Goal: Find specific page/section: Find specific page/section

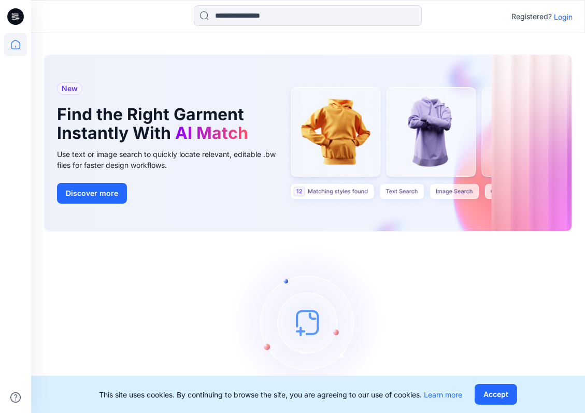
click at [567, 17] on p "Login" at bounding box center [563, 16] width 19 height 11
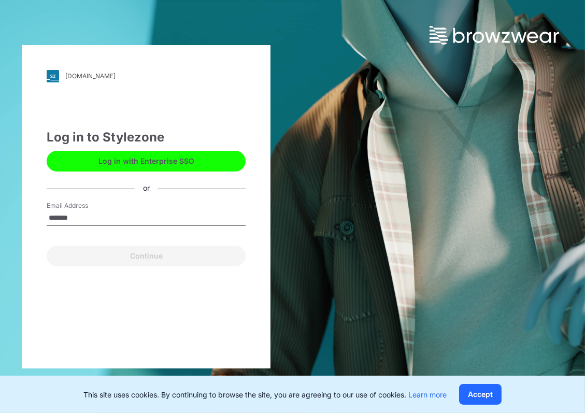
type input "**********"
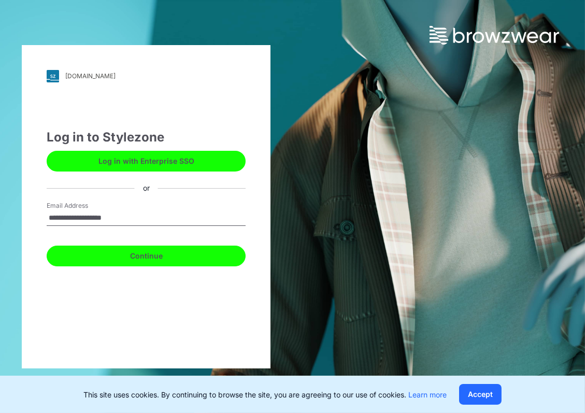
click at [162, 259] on button "Continue" at bounding box center [146, 256] width 199 height 21
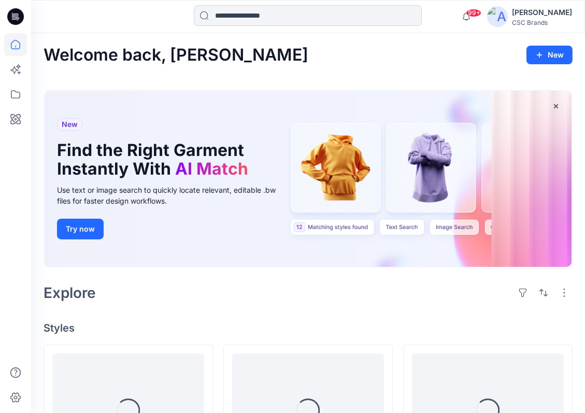
click at [308, 12] on input at bounding box center [308, 15] width 228 height 21
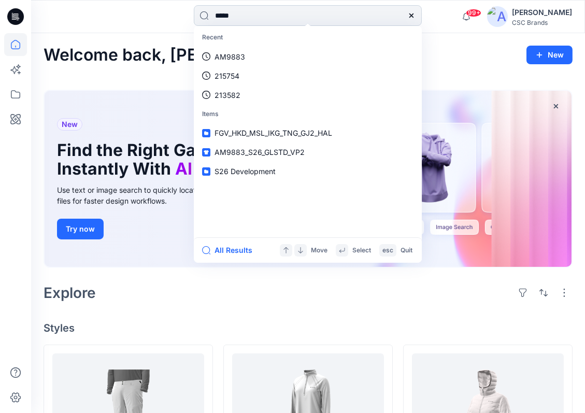
type input "******"
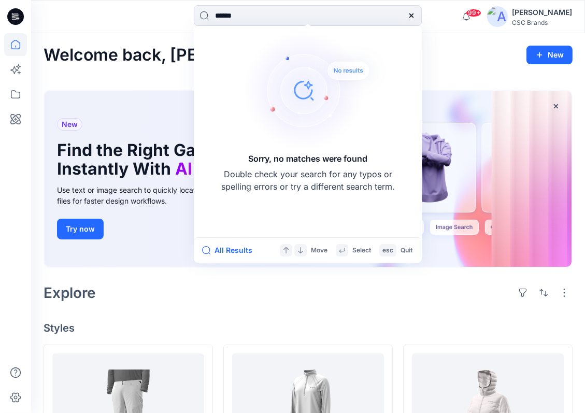
drag, startPoint x: 247, startPoint y: 15, endPoint x: 183, endPoint y: 15, distance: 64.3
click at [180, 15] on div "****** Sorry, no matches were found Double check your search for any typos or s…" at bounding box center [308, 16] width 277 height 23
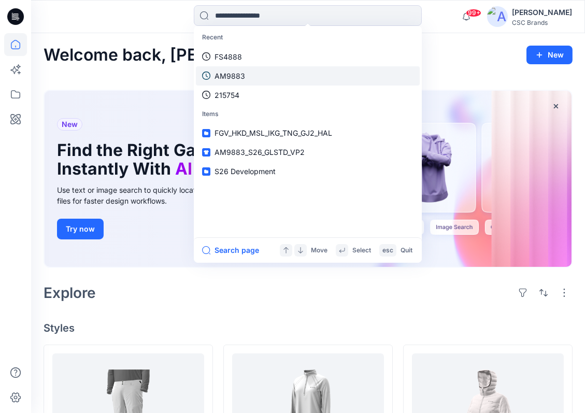
click at [205, 79] on icon at bounding box center [206, 76] width 8 height 8
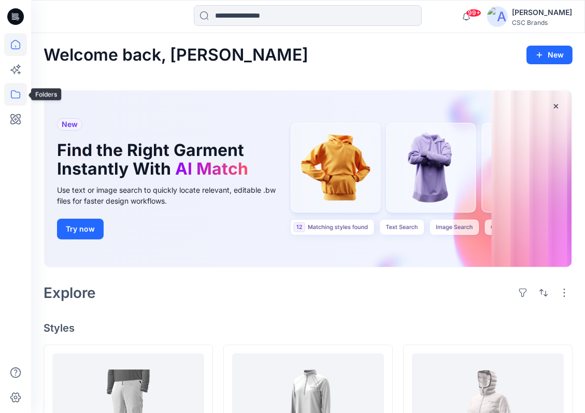
click at [10, 91] on icon at bounding box center [15, 94] width 23 height 23
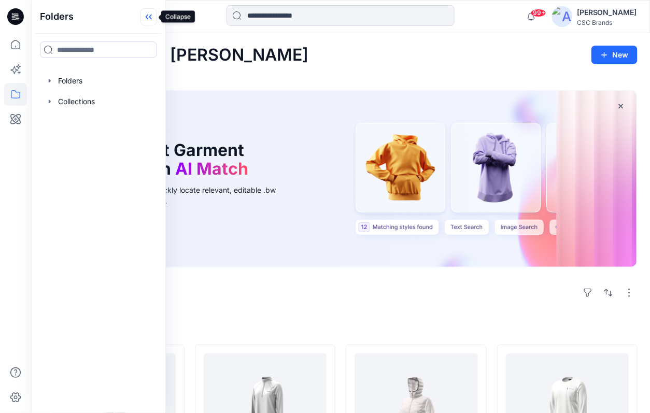
click at [148, 15] on icon at bounding box center [149, 16] width 17 height 17
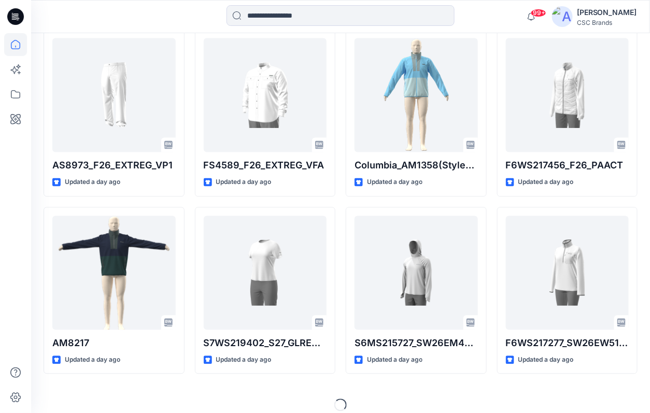
scroll to position [503, 0]
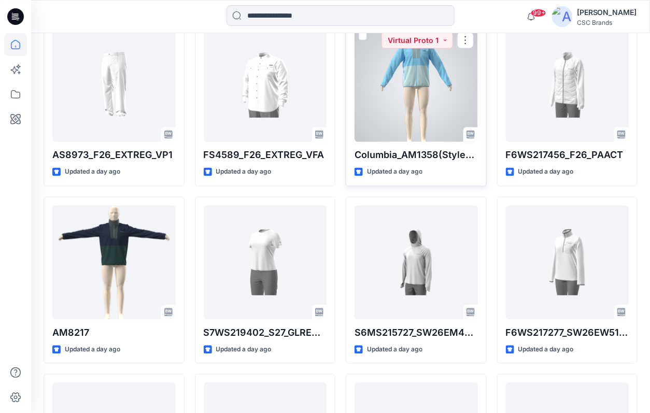
click at [419, 104] on div at bounding box center [416, 85] width 123 height 114
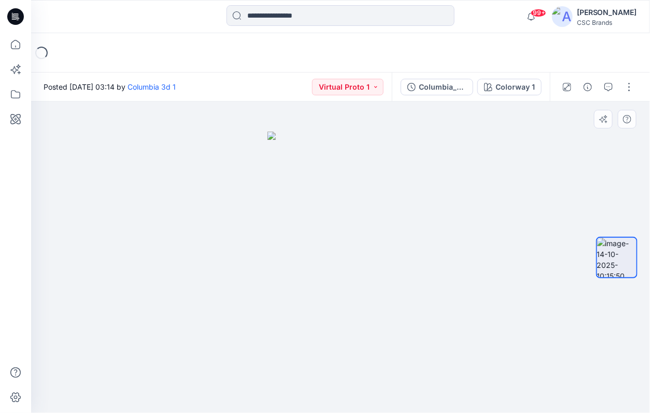
click at [420, 222] on div at bounding box center [341, 258] width 620 height 312
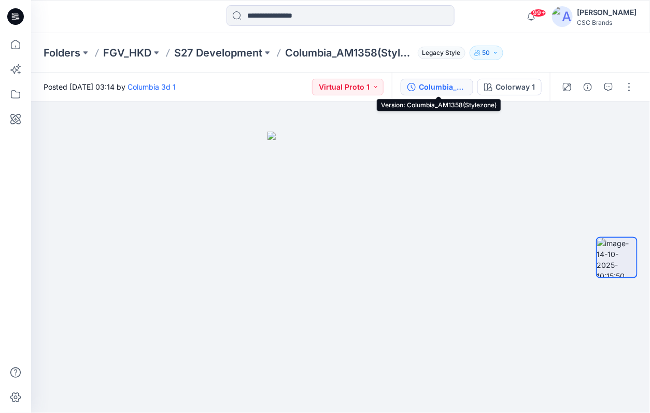
click at [454, 88] on div "Columbia_AM1358(Stylezone)" at bounding box center [443, 86] width 48 height 11
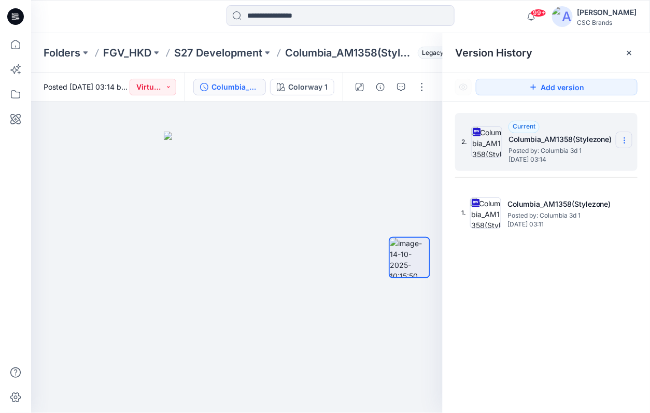
click at [585, 142] on icon at bounding box center [625, 140] width 8 height 8
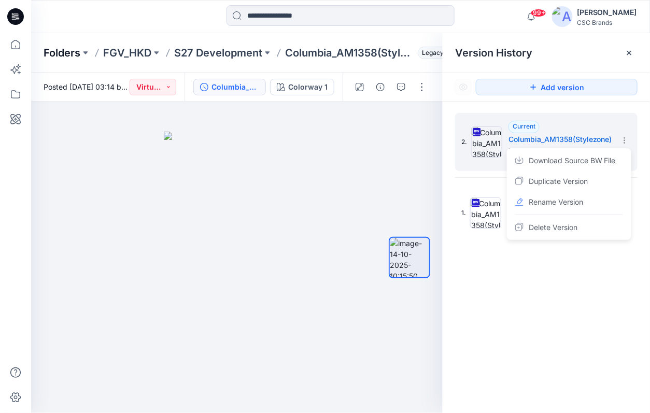
click at [59, 55] on p "Folders" at bounding box center [62, 53] width 37 height 15
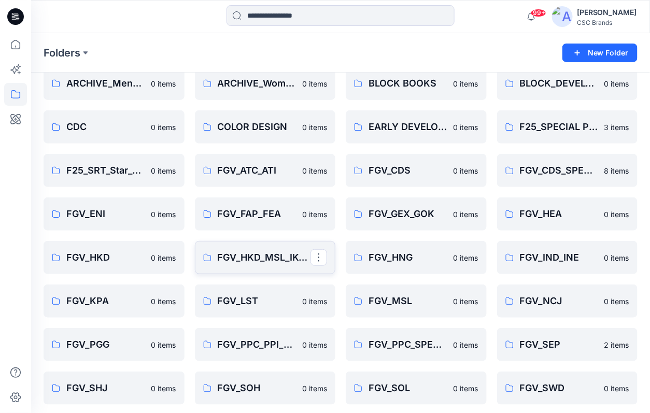
scroll to position [38, 0]
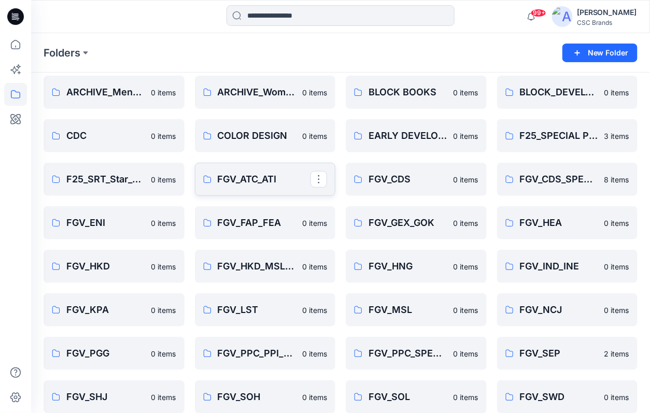
click at [255, 176] on p "FGV_ATC_ATI" at bounding box center [264, 179] width 93 height 15
